Goal: Task Accomplishment & Management: Complete application form

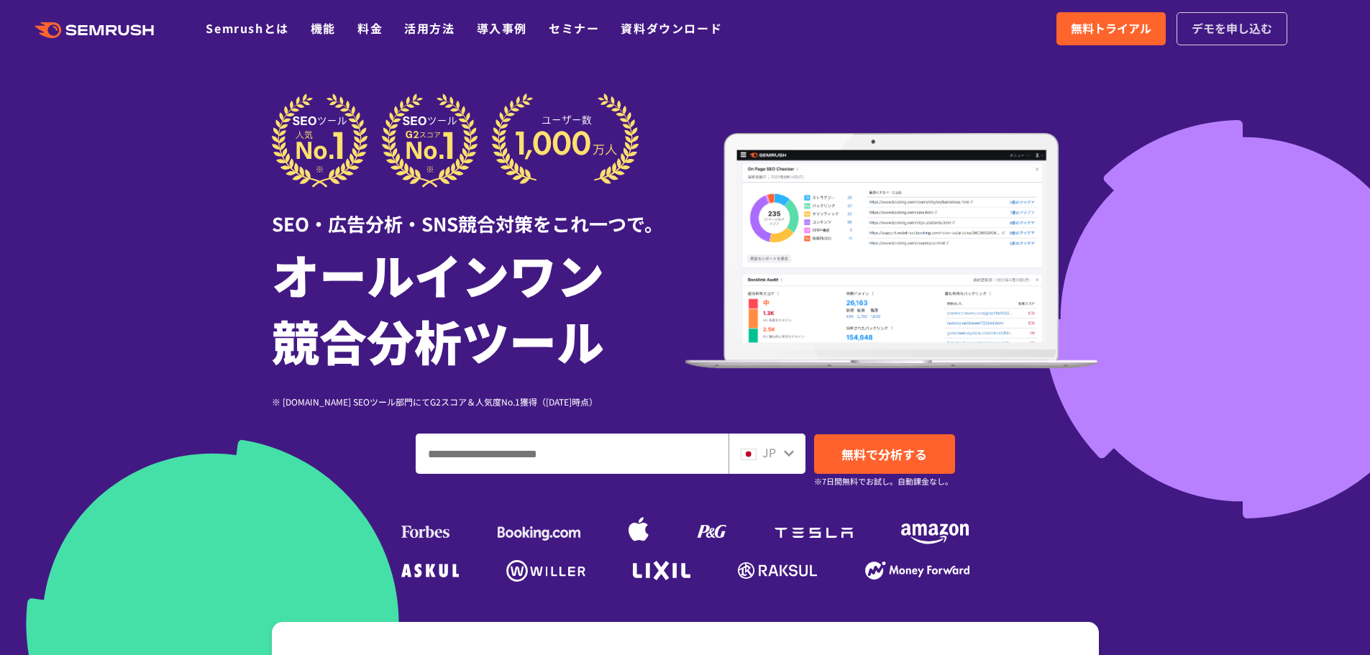
click at [1223, 27] on span "デモを申し込む" at bounding box center [1232, 28] width 81 height 19
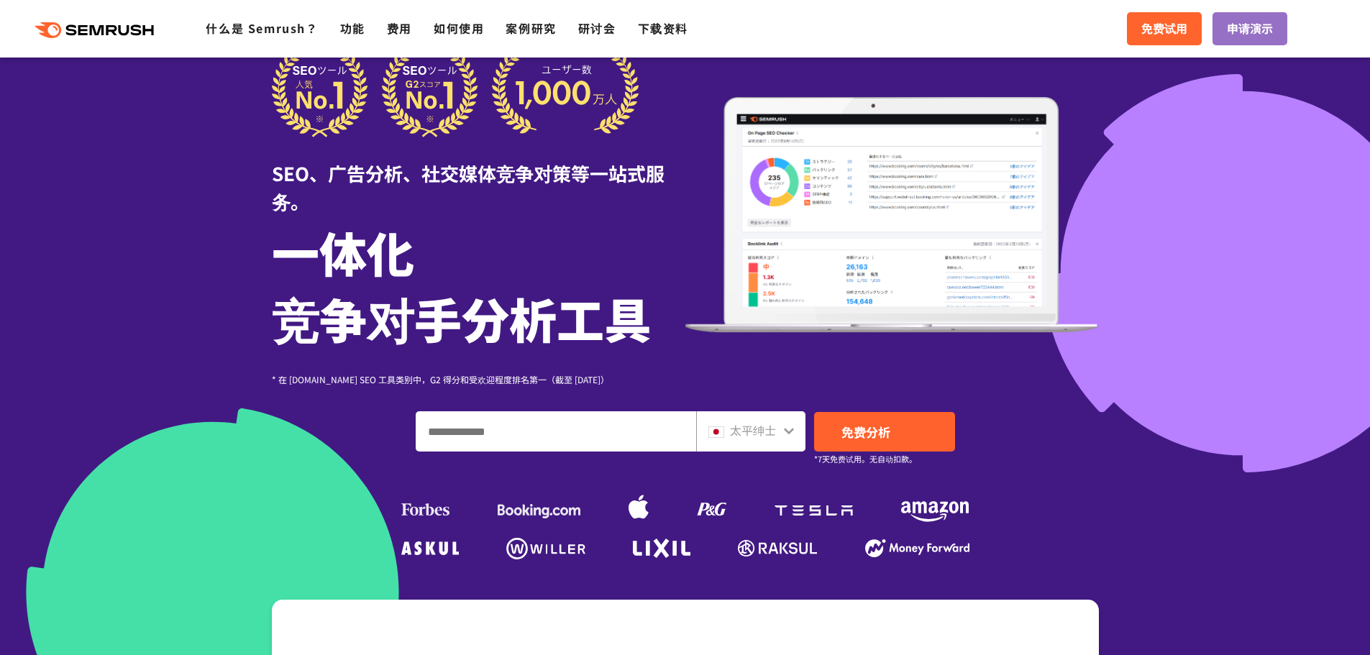
scroll to position [72, 0]
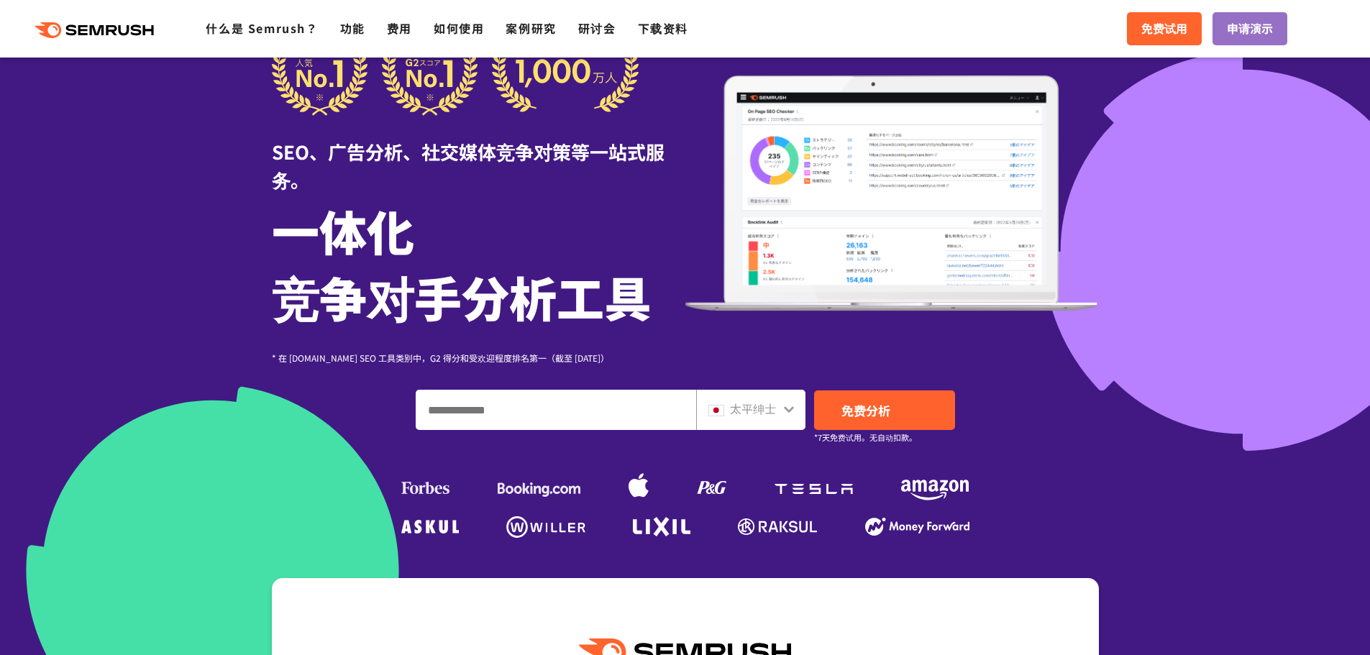
click at [803, 408] on div "太平绅士" at bounding box center [750, 410] width 109 height 40
click at [792, 409] on icon at bounding box center [789, 409] width 10 height 6
click at [783, 408] on icon at bounding box center [789, 409] width 12 height 12
click at [789, 411] on icon at bounding box center [789, 409] width 10 height 6
click at [786, 412] on icon at bounding box center [789, 409] width 12 height 12
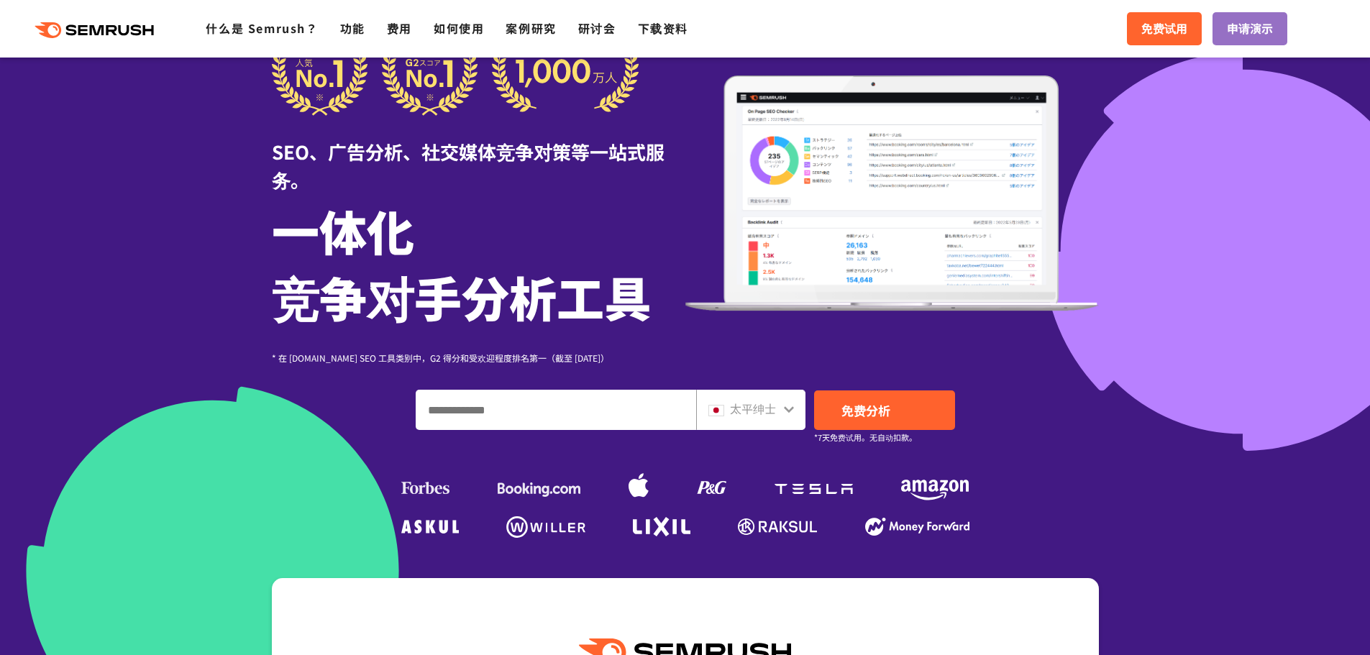
click at [790, 414] on icon at bounding box center [789, 409] width 12 height 12
click at [789, 412] on icon at bounding box center [789, 409] width 10 height 6
